Goal: Task Accomplishment & Management: Manage account settings

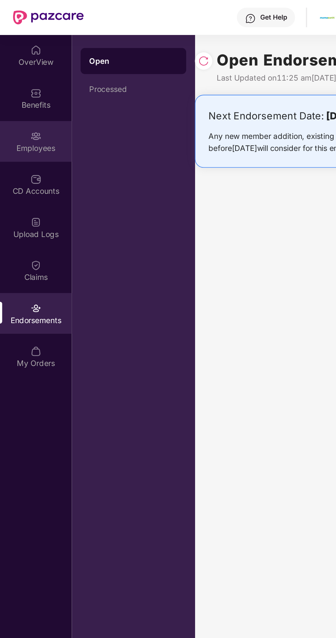
click at [25, 93] on div "Employees" at bounding box center [22, 93] width 45 height 7
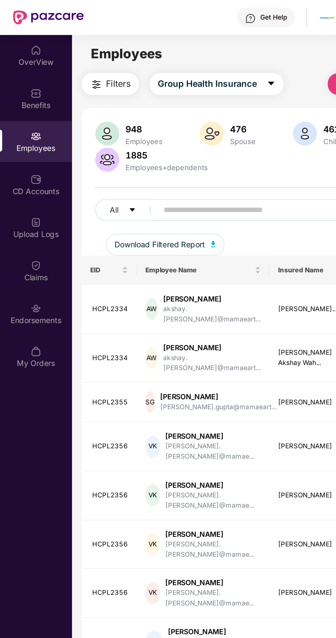
click at [134, 132] on input "text" at bounding box center [164, 132] width 123 height 10
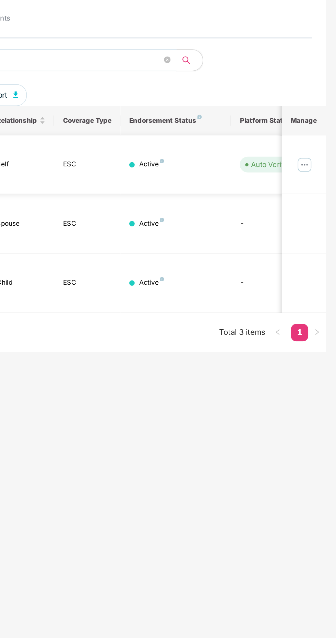
type input "********"
click at [320, 170] on img at bounding box center [316, 175] width 11 height 11
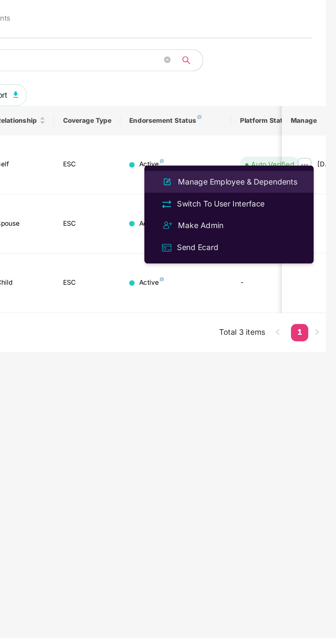
click at [271, 185] on div "Manage Employee & Dependents" at bounding box center [274, 187] width 78 height 8
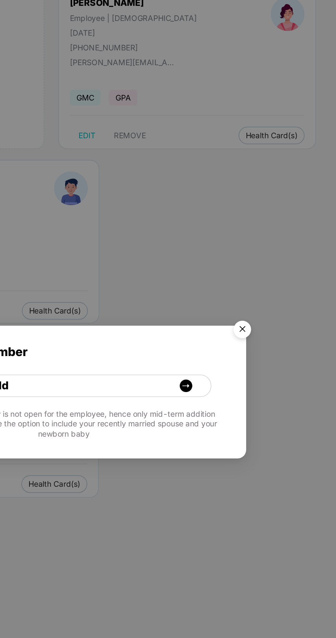
click at [281, 281] on img "Close" at bounding box center [277, 280] width 19 height 19
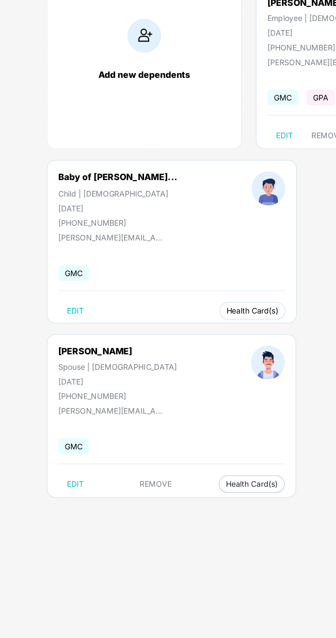
click at [147, 269] on span "Health Card(s)" at bounding box center [159, 267] width 33 height 3
click at [169, 282] on span "Health Insurance(ESC)" at bounding box center [163, 282] width 60 height 8
